Goal: Book appointment/travel/reservation

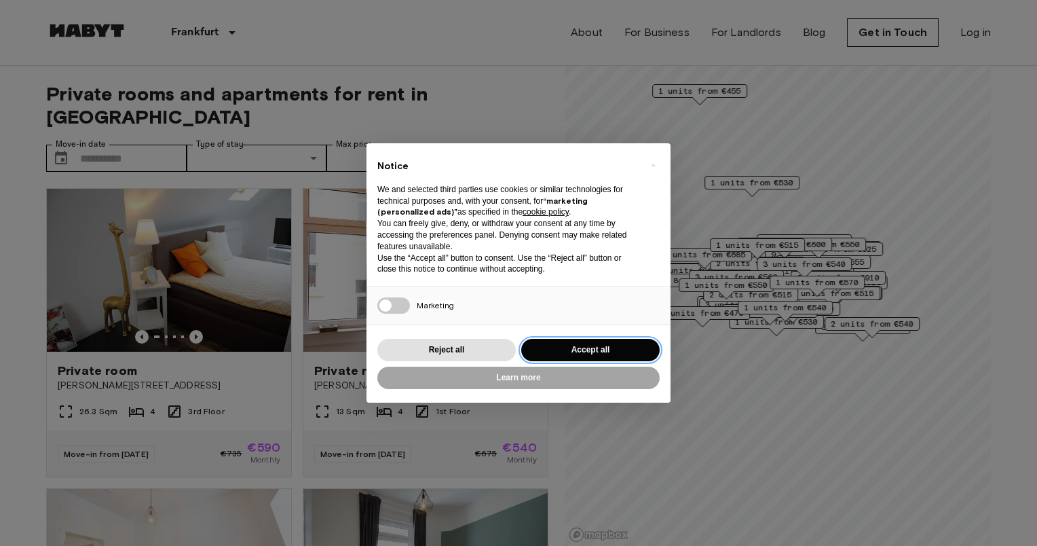
click at [562, 350] on button "Accept all" at bounding box center [590, 350] width 138 height 22
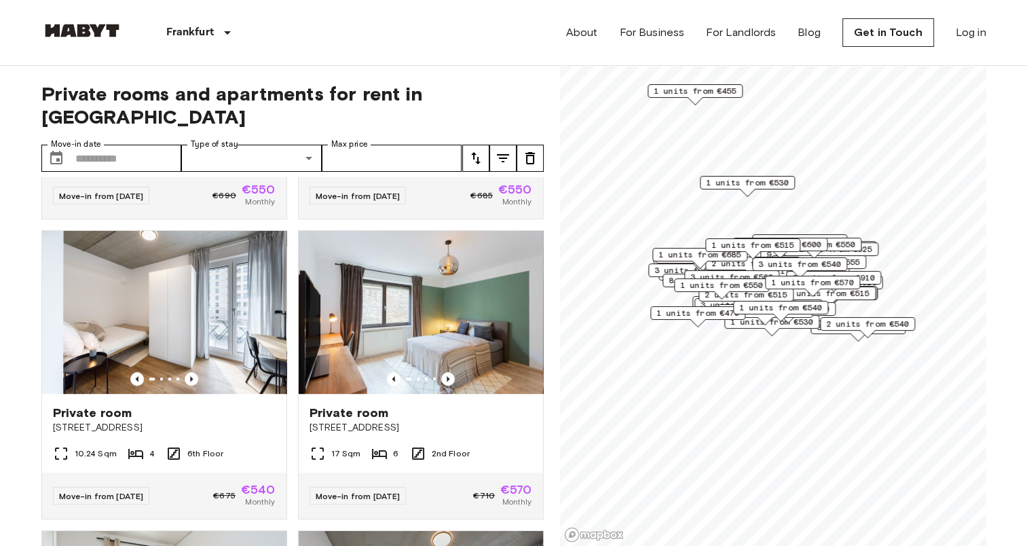
scroll to position [858, 0]
click at [83, 145] on input "Move-in date" at bounding box center [128, 158] width 107 height 27
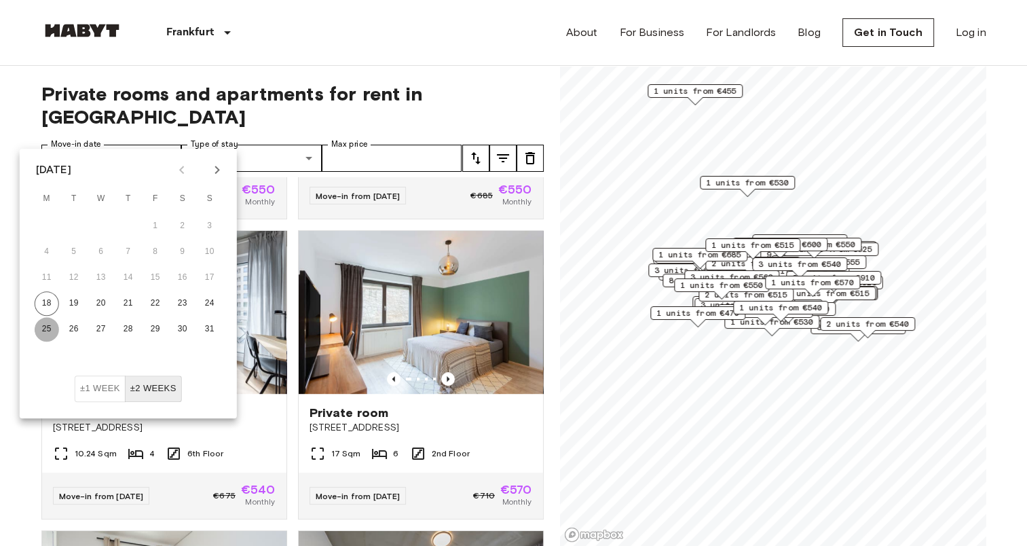
click at [46, 332] on button "25" at bounding box center [47, 329] width 24 height 24
type input "**********"
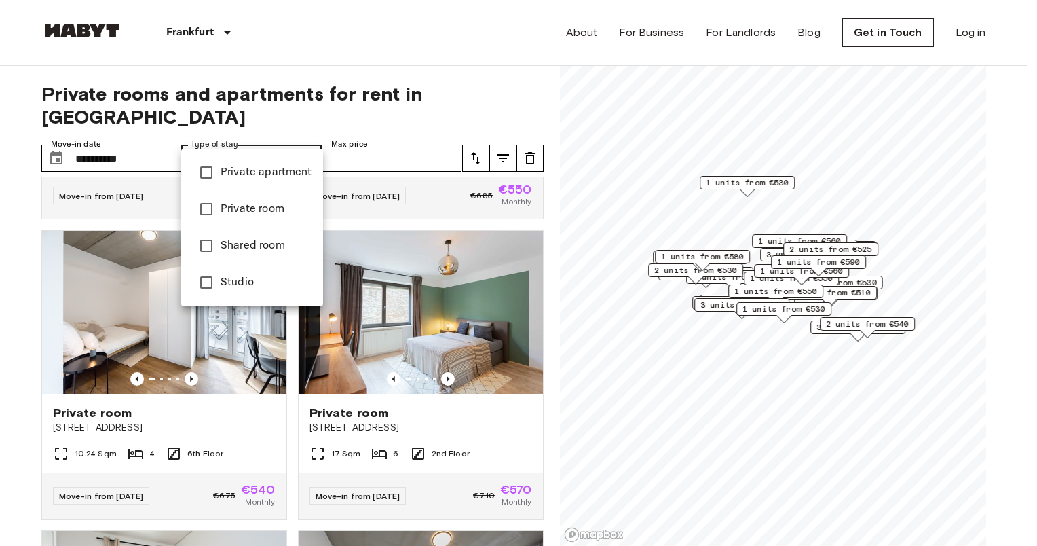
click at [337, 98] on div at bounding box center [518, 273] width 1037 height 546
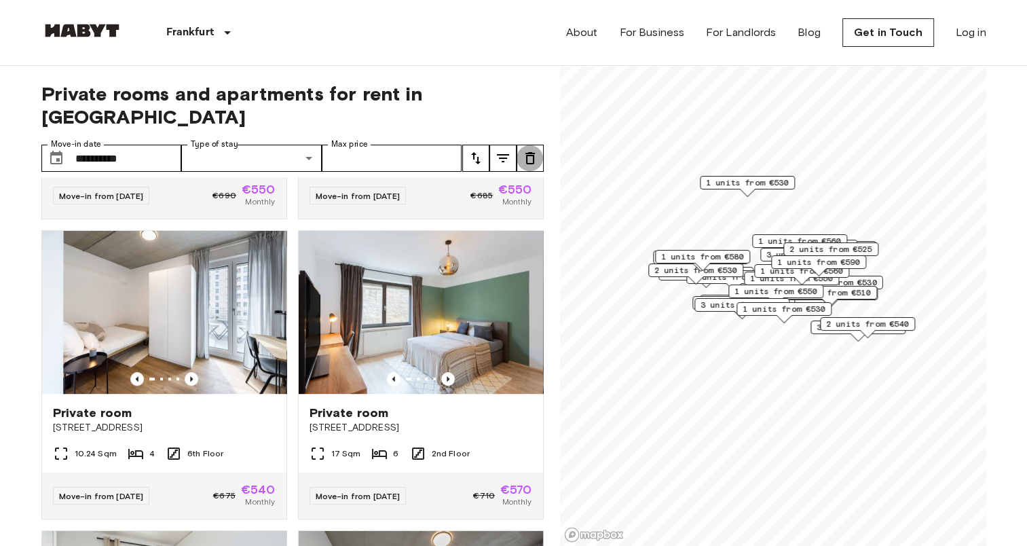
click at [527, 150] on icon "tune" at bounding box center [530, 158] width 16 height 16
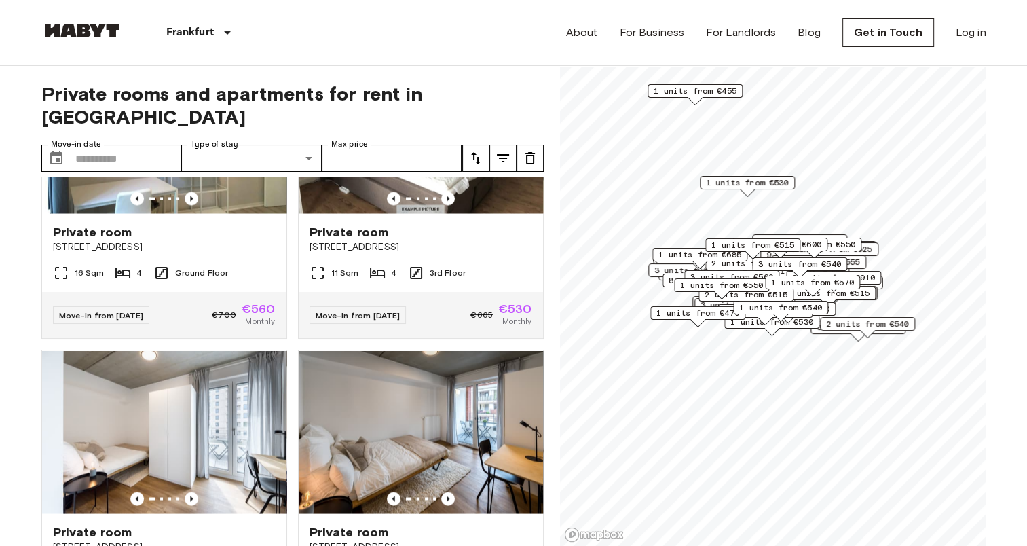
scroll to position [2540, 0]
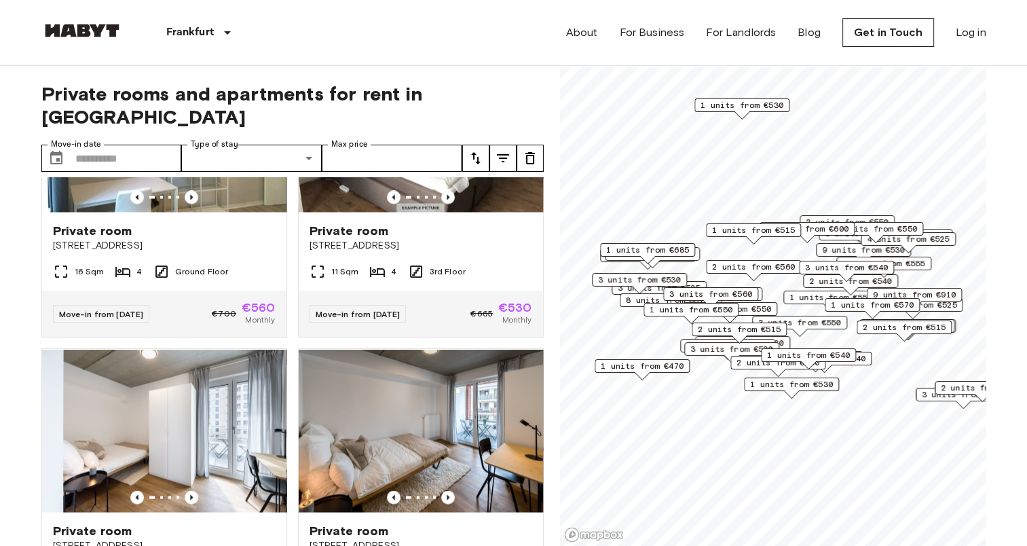
click at [768, 280] on div "2 units from €560" at bounding box center [753, 270] width 95 height 21
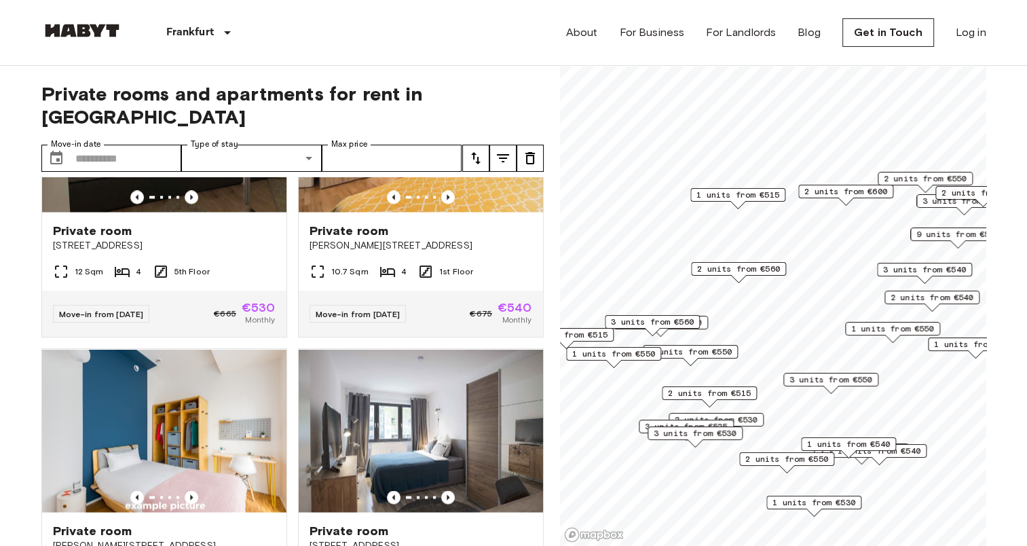
scroll to position [699, 0]
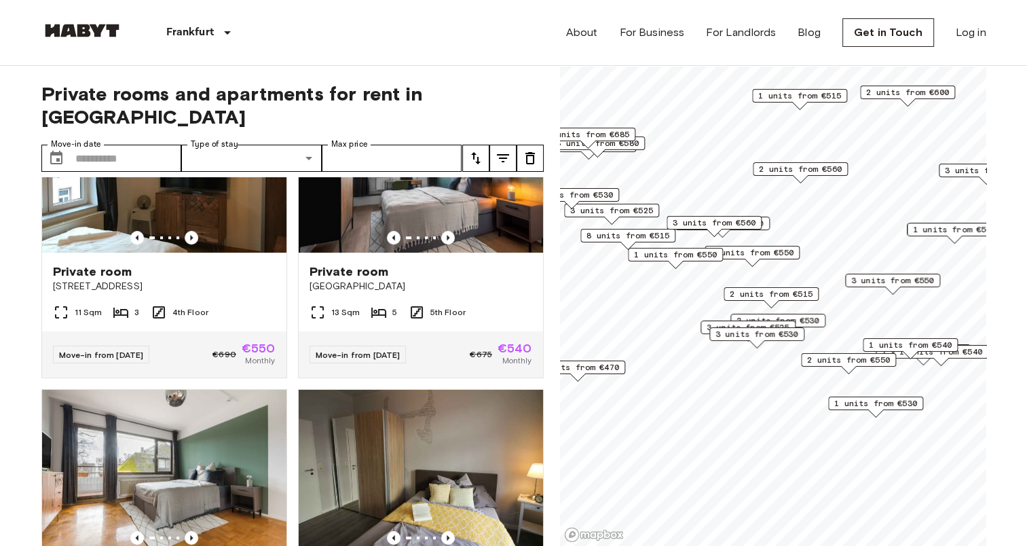
scroll to position [392, 0]
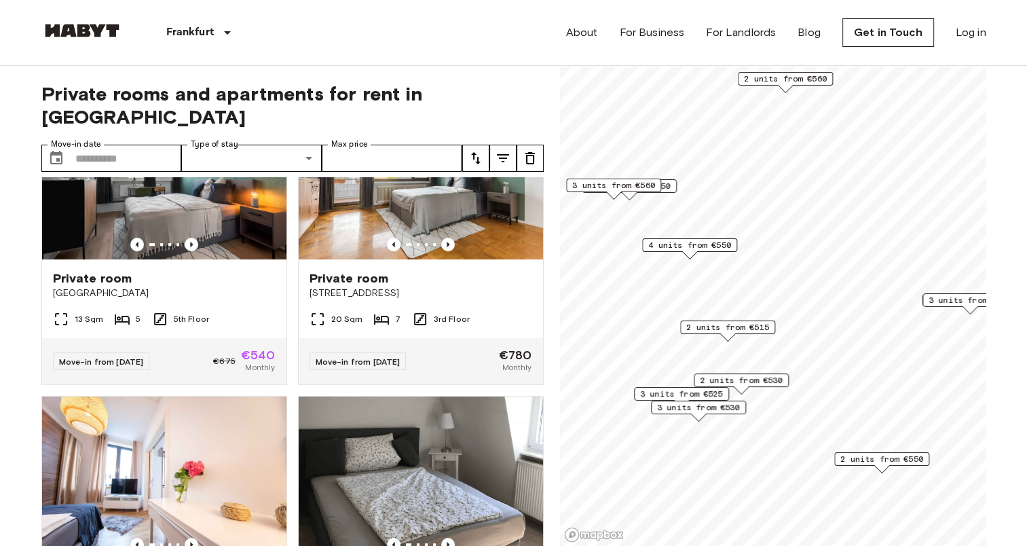
scroll to position [86, 0]
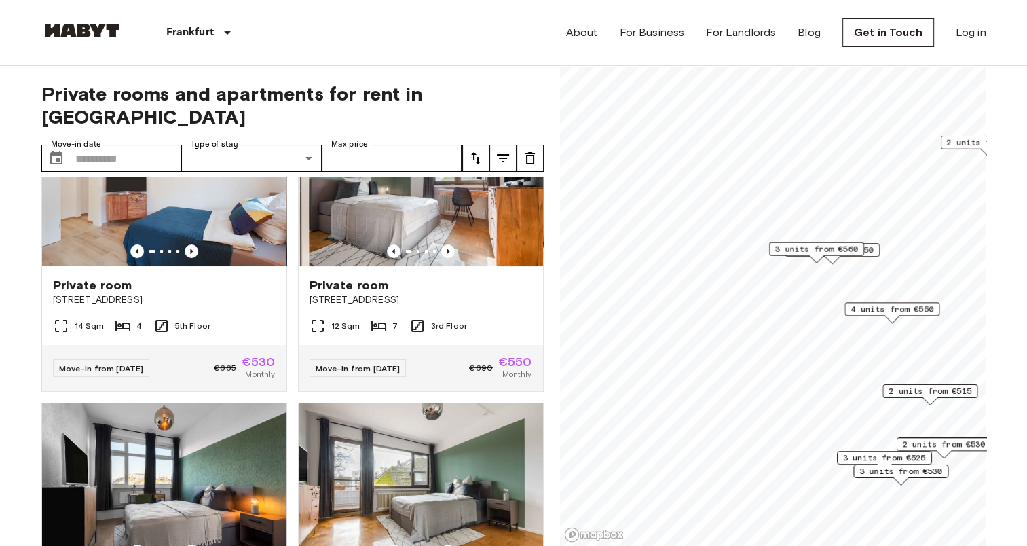
scroll to position [392, 0]
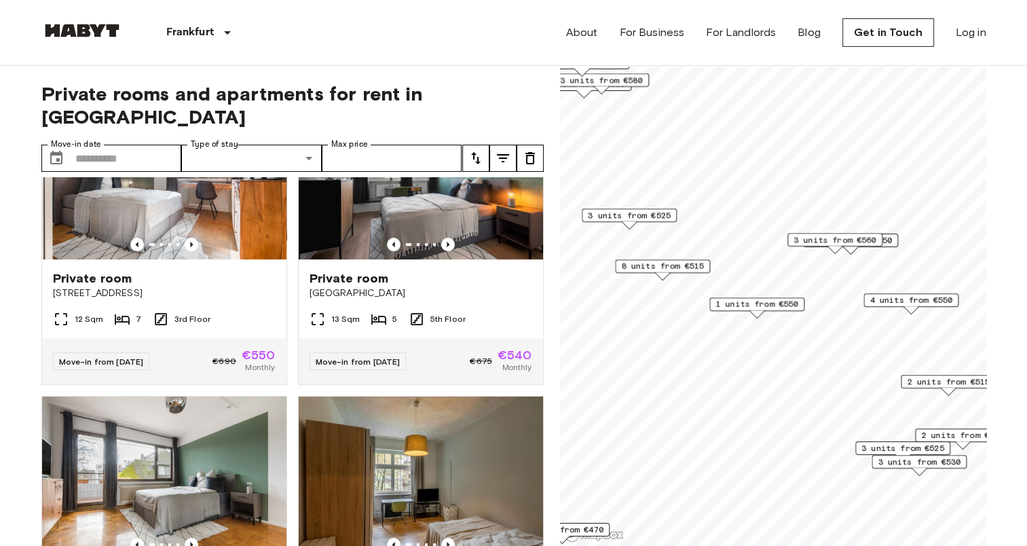
click at [757, 306] on span "1 units from €550" at bounding box center [756, 304] width 83 height 12
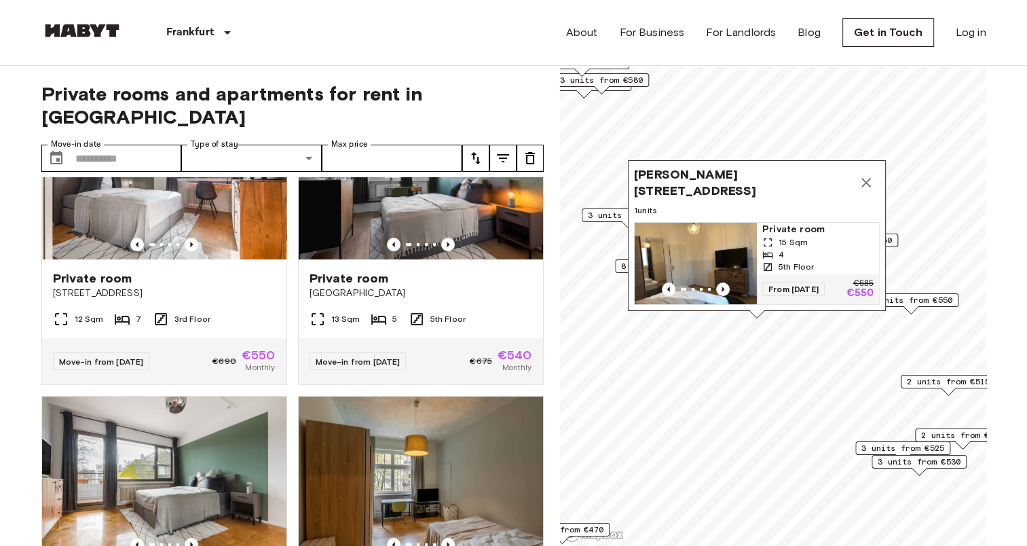
click at [863, 174] on icon "Map marker" at bounding box center [866, 182] width 16 height 16
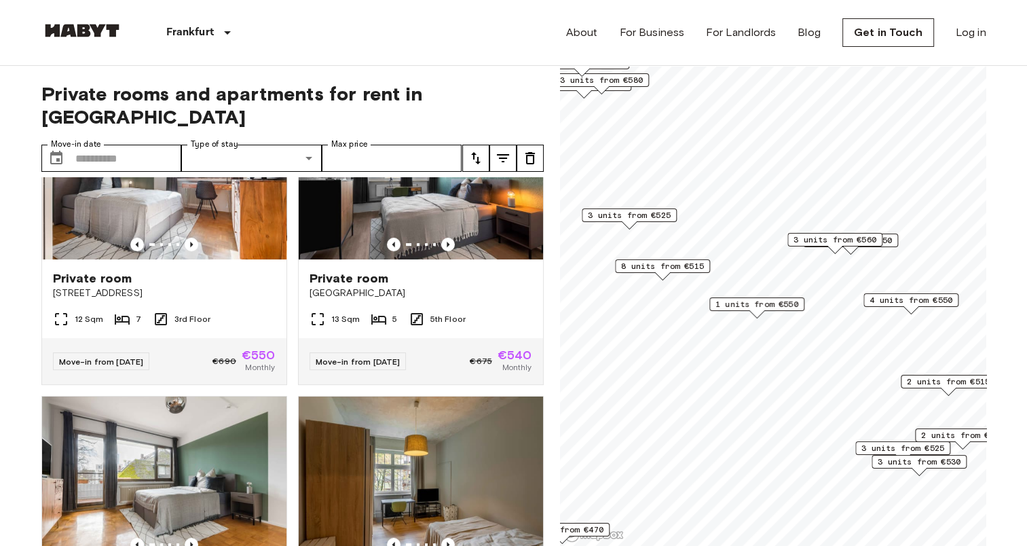
click at [681, 267] on span "8 units from €515" at bounding box center [662, 266] width 83 height 12
